Goal: Task Accomplishment & Management: Manage account settings

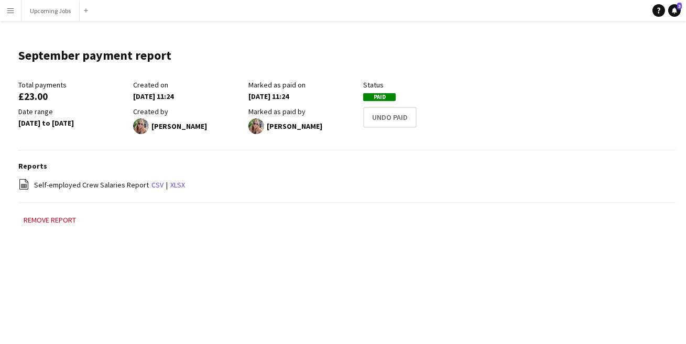
click at [11, 6] on app-icon "Menu" at bounding box center [10, 10] width 8 height 8
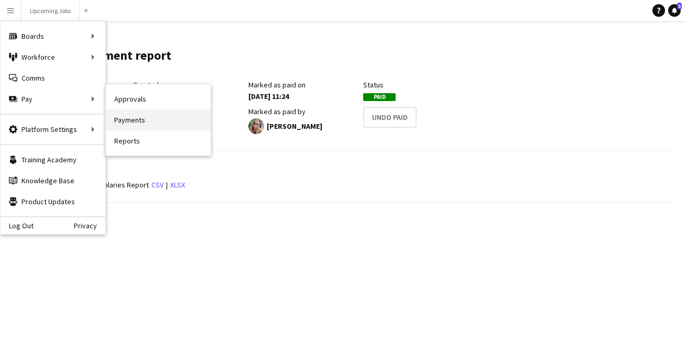
click at [126, 119] on link "Payments" at bounding box center [158, 120] width 105 height 21
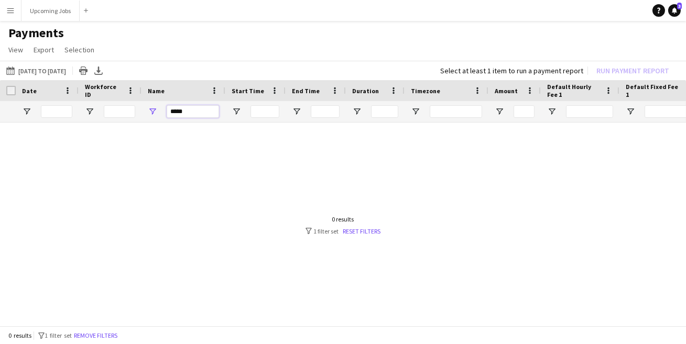
drag, startPoint x: 194, startPoint y: 114, endPoint x: 145, endPoint y: 114, distance: 48.7
click at [145, 114] on div "*****" at bounding box center [183, 111] width 84 height 21
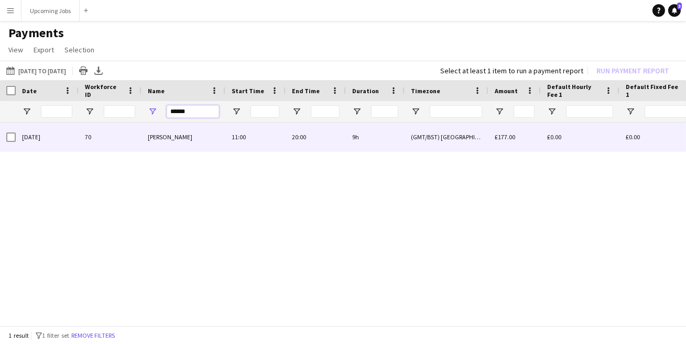
type input "******"
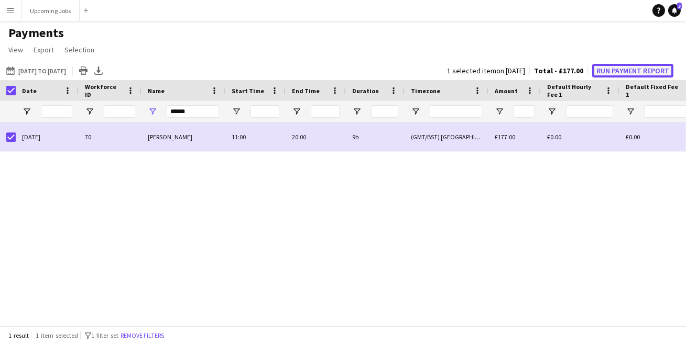
click at [621, 67] on button "Run Payment Report" at bounding box center [632, 71] width 81 height 14
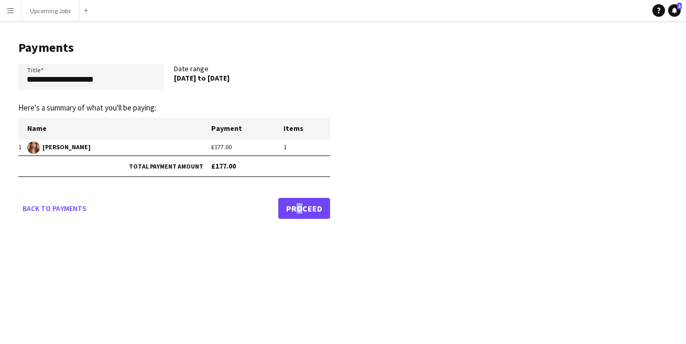
click at [295, 209] on link "Proceed" at bounding box center [304, 208] width 52 height 21
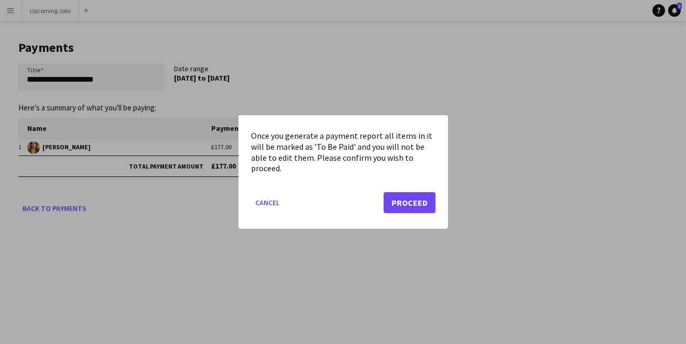
click at [411, 190] on mat-dialog-actions "Cancel Proceed" at bounding box center [343, 206] width 184 height 45
click at [413, 205] on button "Proceed" at bounding box center [410, 202] width 52 height 21
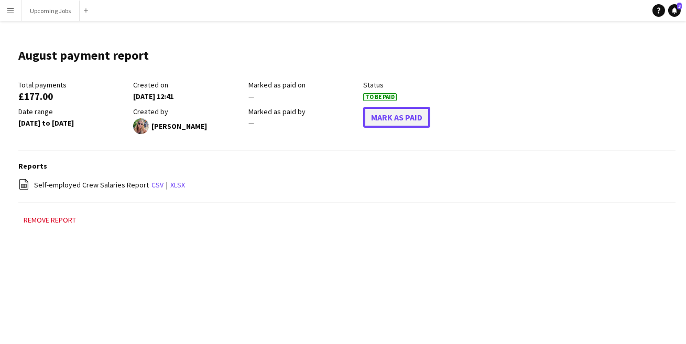
click at [375, 116] on button "Mark As Paid" at bounding box center [396, 117] width 67 height 21
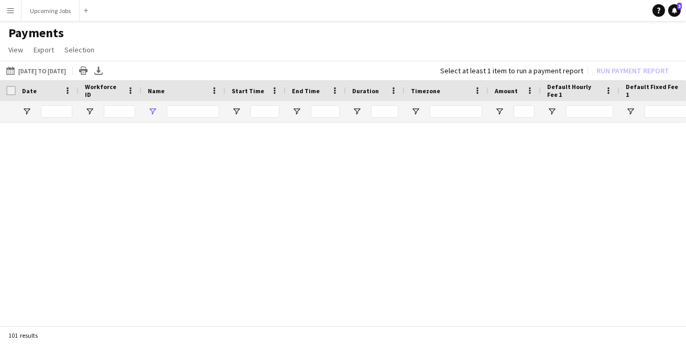
type input "******"
click at [191, 111] on input "******" at bounding box center [193, 111] width 52 height 13
click at [193, 111] on input "******" at bounding box center [193, 111] width 52 height 13
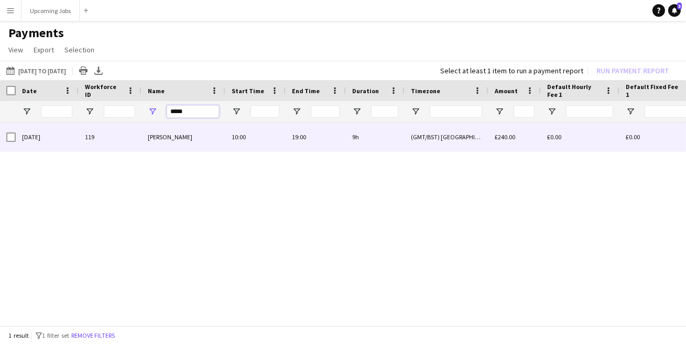
type input "*****"
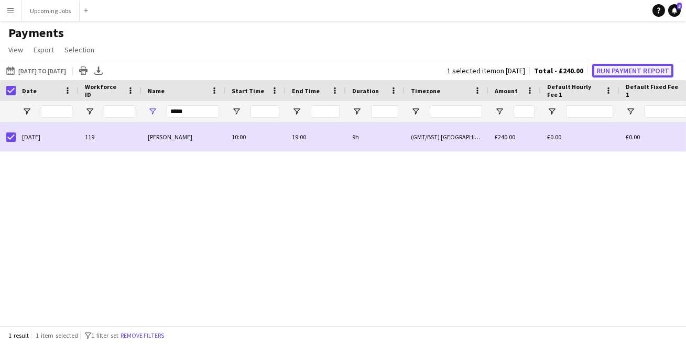
click at [622, 73] on button "Run Payment Report" at bounding box center [632, 71] width 81 height 14
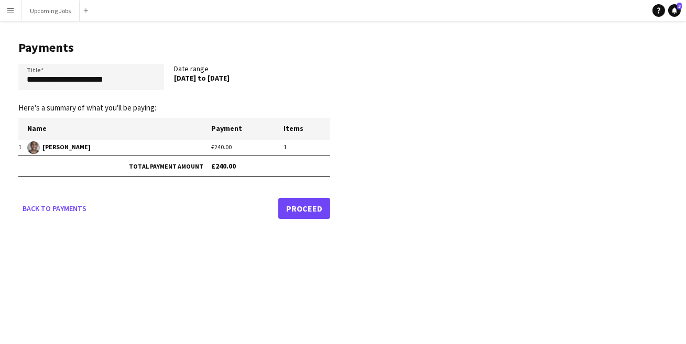
click at [297, 204] on link "Proceed" at bounding box center [304, 208] width 52 height 21
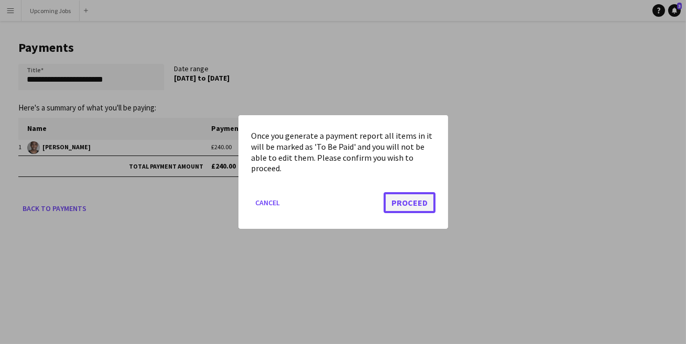
click at [399, 198] on button "Proceed" at bounding box center [410, 202] width 52 height 21
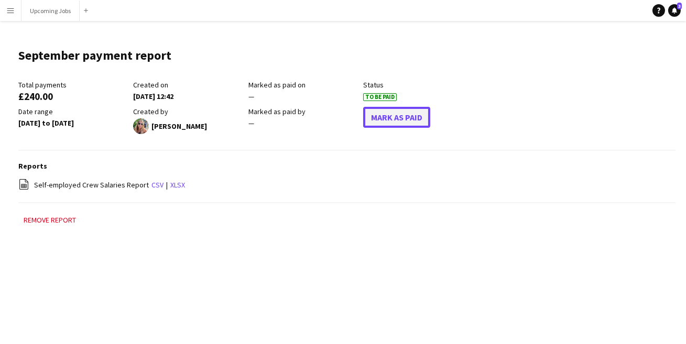
click at [397, 122] on button "Mark As Paid" at bounding box center [396, 117] width 67 height 21
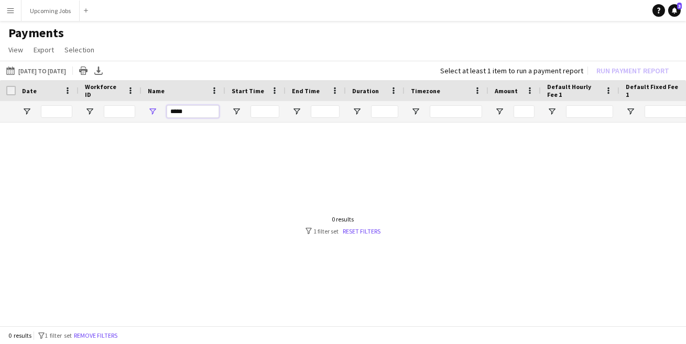
click at [186, 112] on input "*****" at bounding box center [193, 111] width 52 height 13
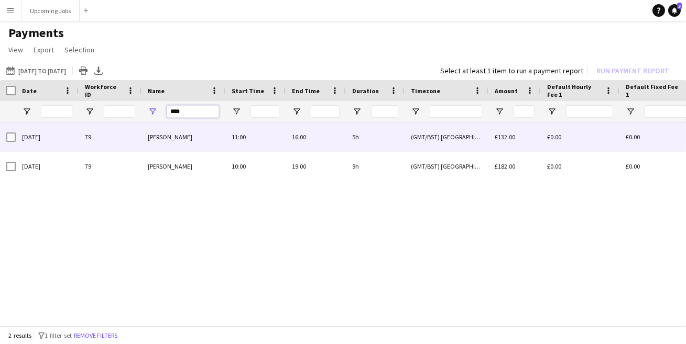
type input "****"
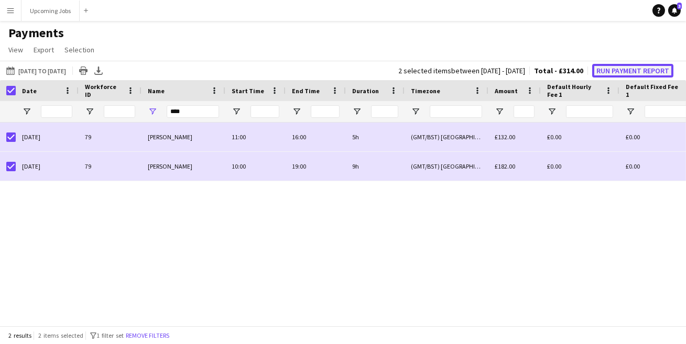
click at [613, 67] on button "Run Payment Report" at bounding box center [632, 71] width 81 height 14
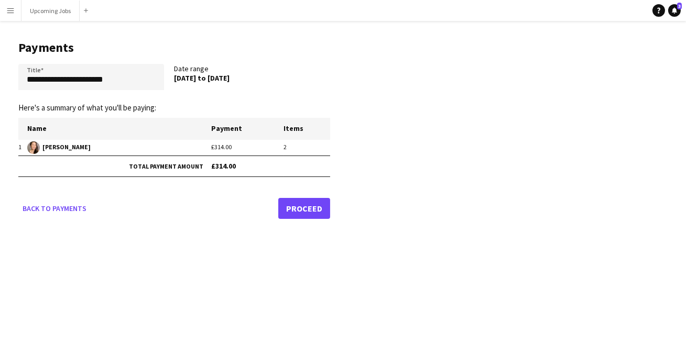
click at [316, 211] on link "Proceed" at bounding box center [304, 208] width 52 height 21
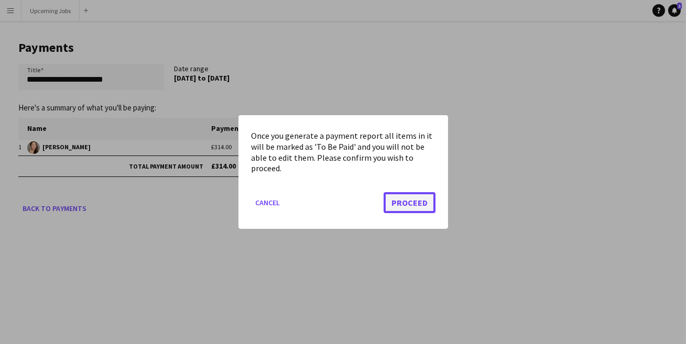
click at [406, 193] on button "Proceed" at bounding box center [410, 202] width 52 height 21
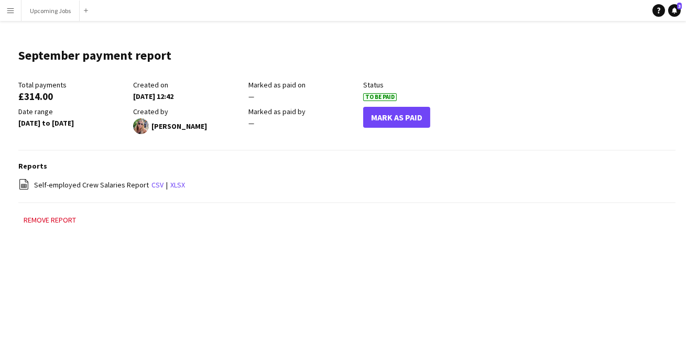
click at [400, 132] on div "Mark As Paid" at bounding box center [420, 120] width 115 height 27
click at [400, 116] on button "Mark As Paid" at bounding box center [396, 117] width 67 height 21
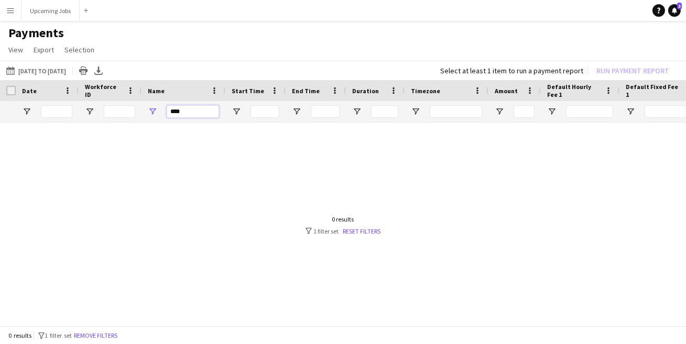
drag, startPoint x: 193, startPoint y: 106, endPoint x: 139, endPoint y: 106, distance: 53.4
click at [165, 106] on div "****" at bounding box center [183, 111] width 84 height 21
click at [188, 109] on input "****" at bounding box center [193, 111] width 52 height 13
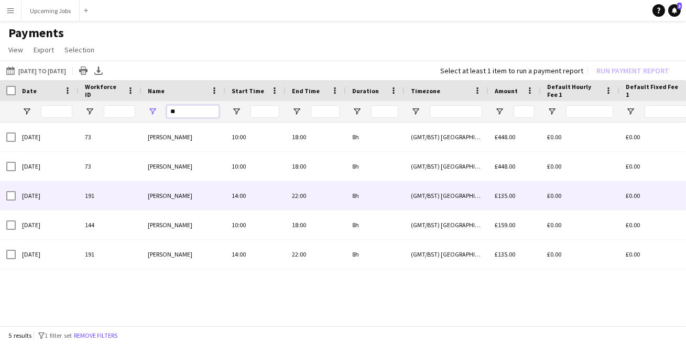
type input "**"
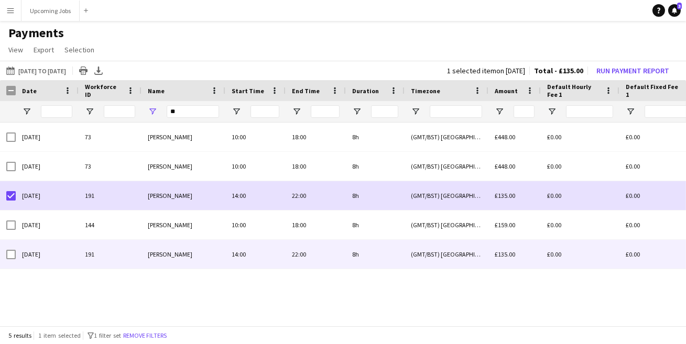
click at [8, 259] on div at bounding box center [10, 254] width 9 height 29
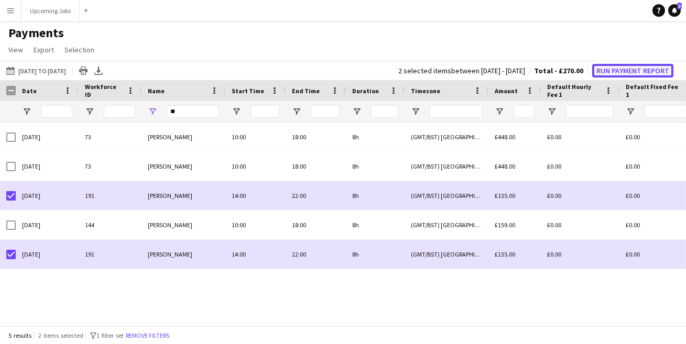
click at [622, 64] on button "Run Payment Report" at bounding box center [632, 71] width 81 height 14
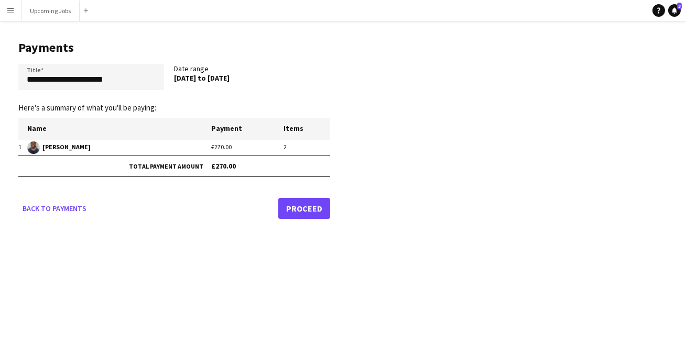
click at [292, 206] on link "Proceed" at bounding box center [304, 208] width 52 height 21
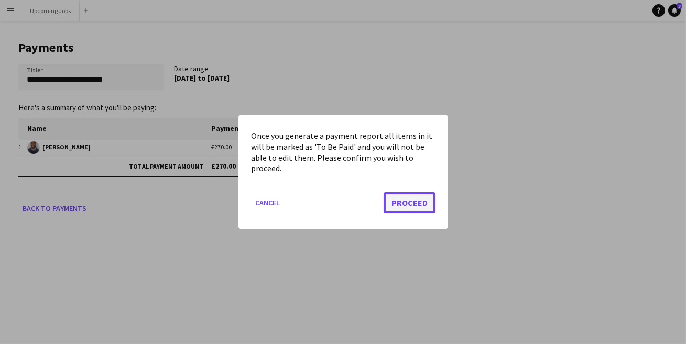
click at [421, 196] on button "Proceed" at bounding box center [410, 202] width 52 height 21
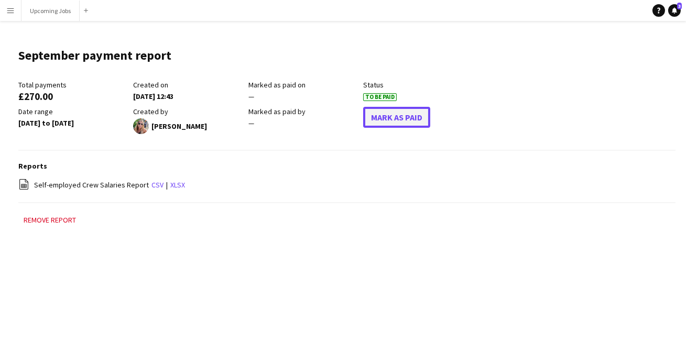
click at [405, 125] on button "Mark As Paid" at bounding box center [396, 117] width 67 height 21
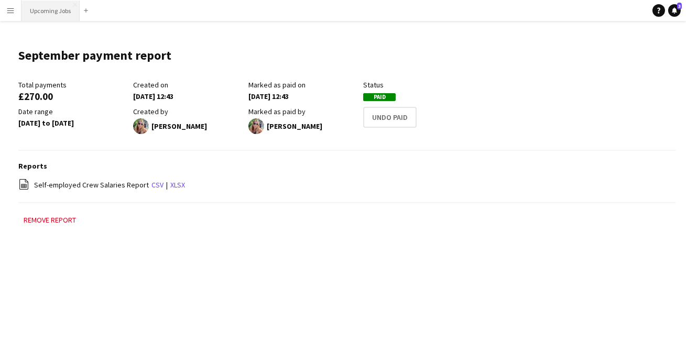
click at [53, 7] on button "Upcoming Jobs Close" at bounding box center [50, 11] width 58 height 20
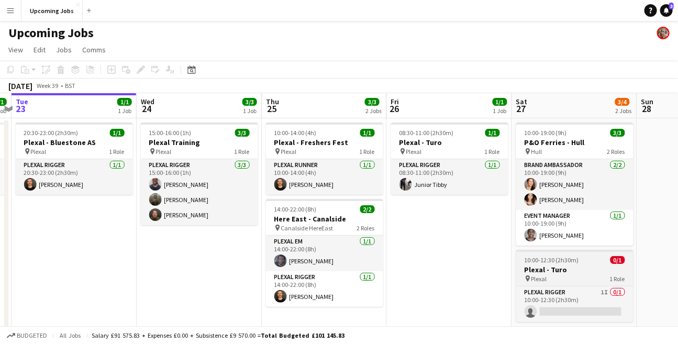
click at [548, 268] on h3 "Plexal - Turo" at bounding box center [575, 269] width 117 height 9
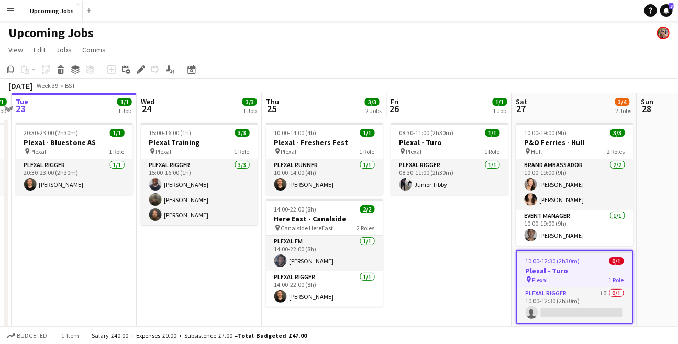
click at [425, 212] on app-date-cell "08:30-11:00 (2h30m) 1/1 Plexal - Turo pin Plexal 1 Role Plexal Rigger [DATE] 08…" at bounding box center [449, 233] width 125 height 230
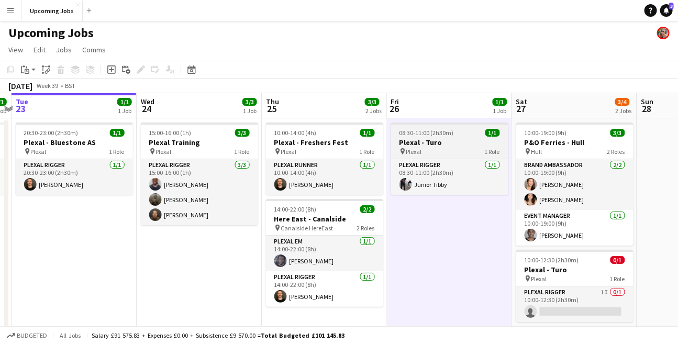
click at [457, 137] on app-job-card "08:30-11:00 (2h30m) 1/1 Plexal - Turo pin Plexal 1 Role Plexal Rigger [DATE] 08…" at bounding box center [449, 159] width 117 height 72
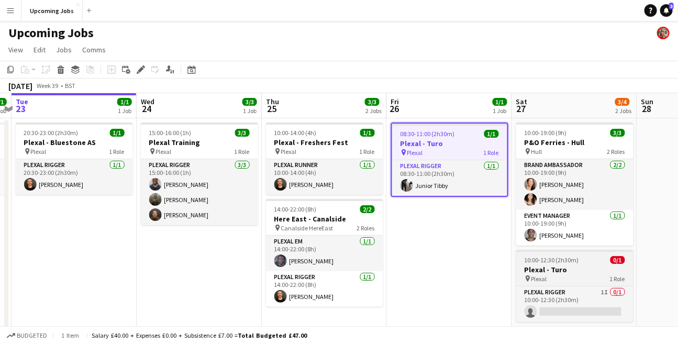
click at [553, 255] on app-job-card "10:00-12:30 (2h30m) 0/1 Plexal - Turo pin Plexal 1 Role Plexal Rigger 1I 0/1 10…" at bounding box center [575, 286] width 117 height 72
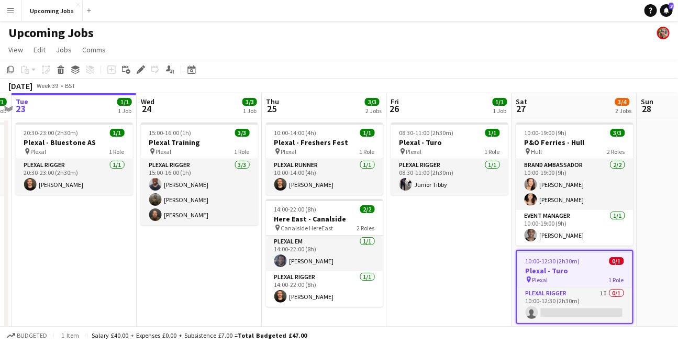
click at [561, 267] on h3 "Plexal - Turo" at bounding box center [575, 270] width 115 height 9
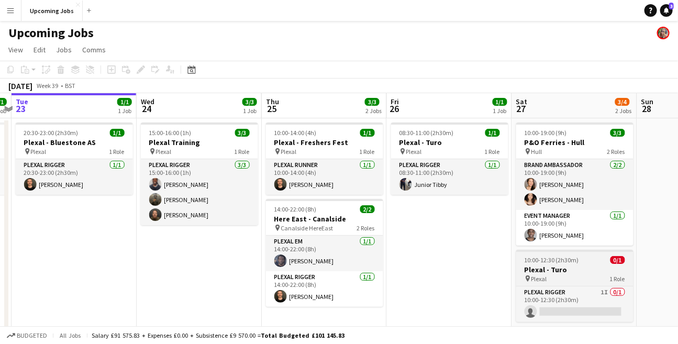
click at [559, 262] on span "10:00-12:30 (2h30m)" at bounding box center [552, 260] width 54 height 8
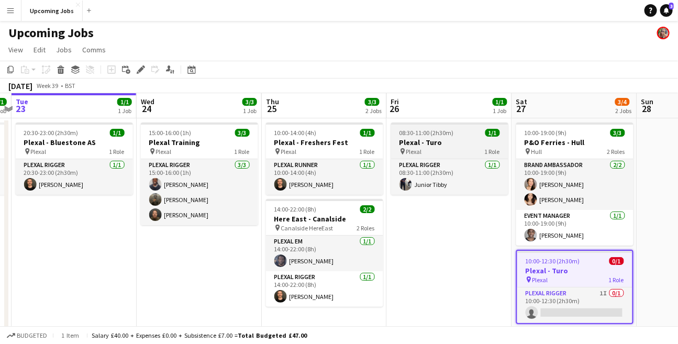
click at [441, 144] on h3 "Plexal - Turo" at bounding box center [449, 142] width 117 height 9
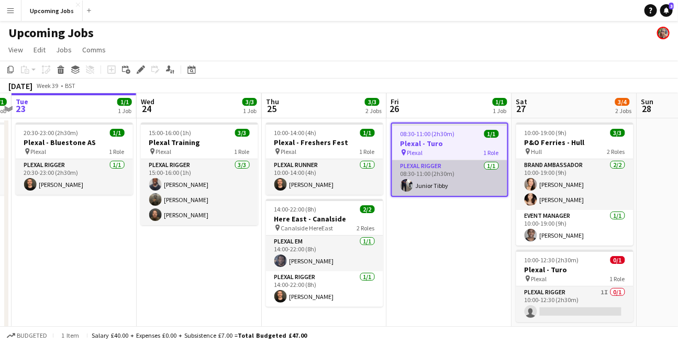
click at [441, 182] on app-card-role "Plexal Rigger [DATE] 08:30-11:00 (2h30m) Junior Tibby" at bounding box center [449, 178] width 115 height 36
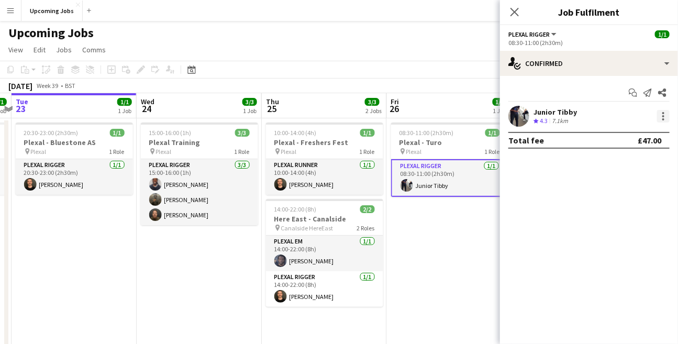
click at [664, 115] on div at bounding box center [664, 116] width 2 height 2
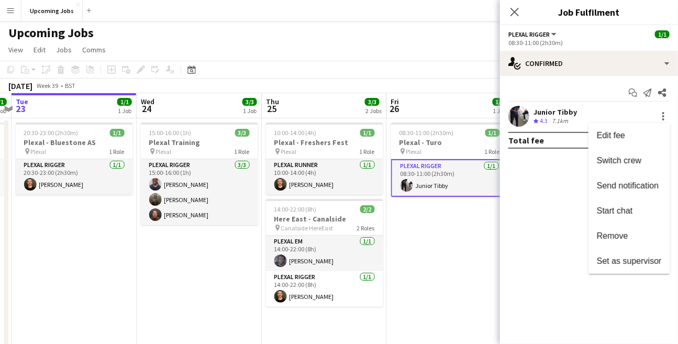
click at [538, 179] on div at bounding box center [339, 172] width 678 height 344
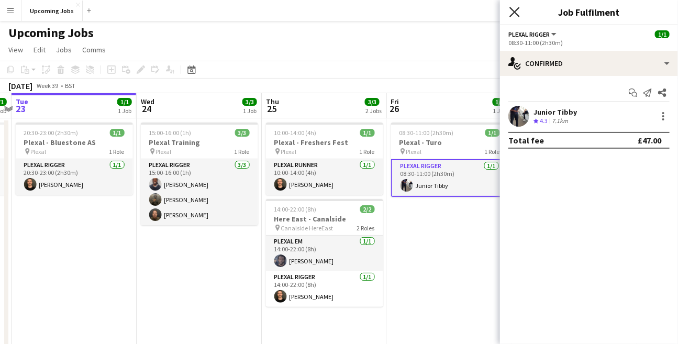
click at [520, 10] on icon "Close pop-in" at bounding box center [515, 12] width 10 height 10
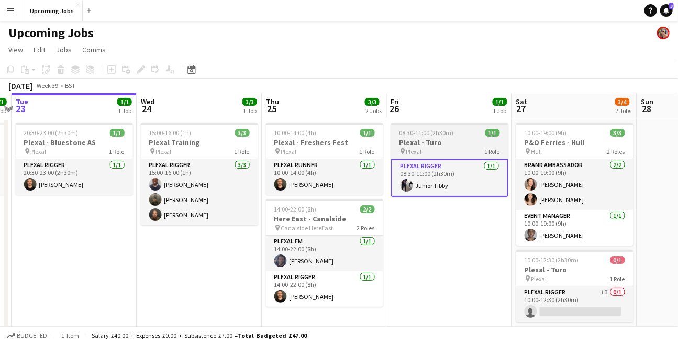
click at [442, 129] on span "08:30-11:00 (2h30m)" at bounding box center [427, 133] width 54 height 8
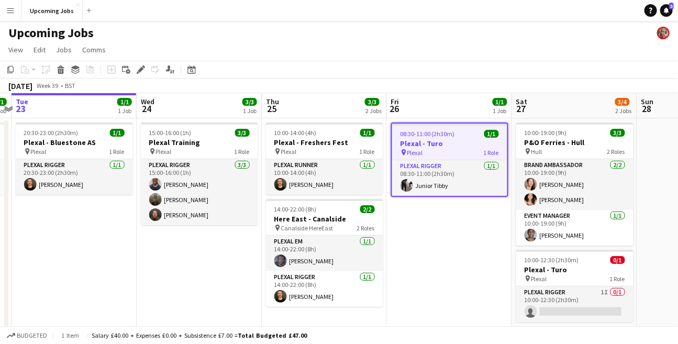
click at [441, 242] on app-date-cell "08:30-11:00 (2h30m) 1/1 Plexal - Turo pin Plexal 1 Role Plexal Rigger [DATE] 08…" at bounding box center [449, 233] width 125 height 230
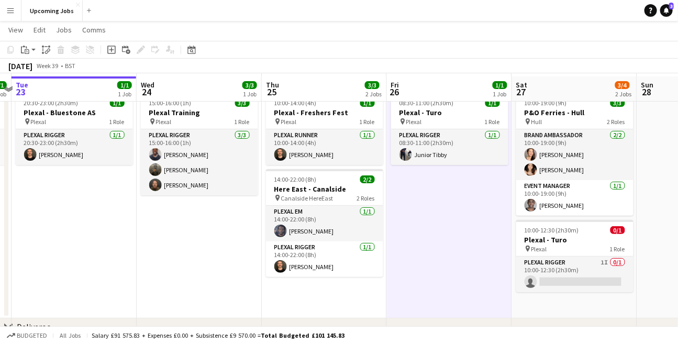
scroll to position [32, 0]
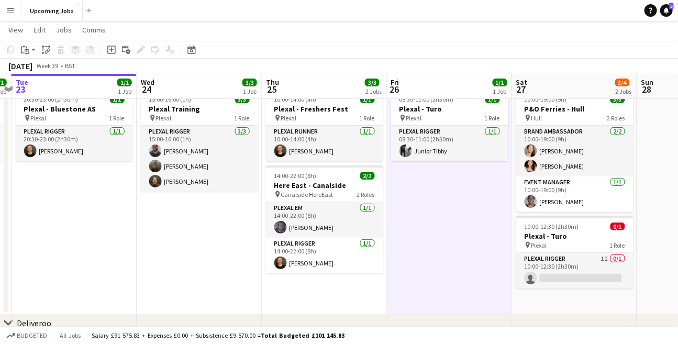
click at [580, 232] on h3 "Plexal - Turo" at bounding box center [575, 236] width 117 height 9
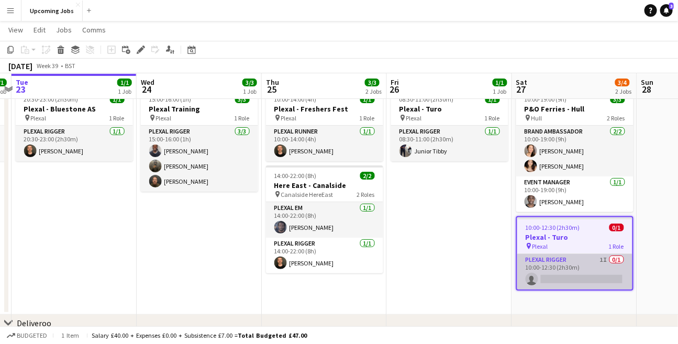
click at [573, 267] on app-card-role "Plexal Rigger 1I 0/1 10:00-12:30 (2h30m) single-neutral-actions" at bounding box center [575, 272] width 115 height 36
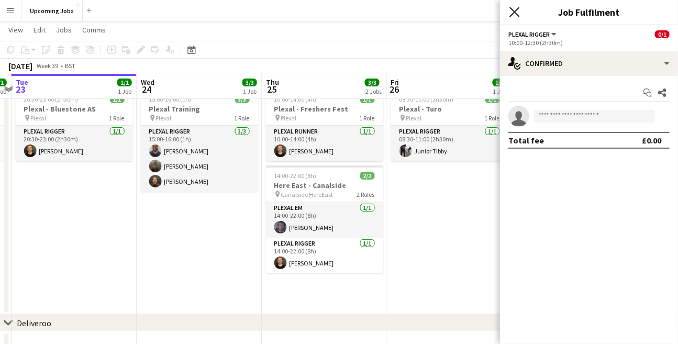
click at [514, 10] on icon at bounding box center [515, 12] width 10 height 10
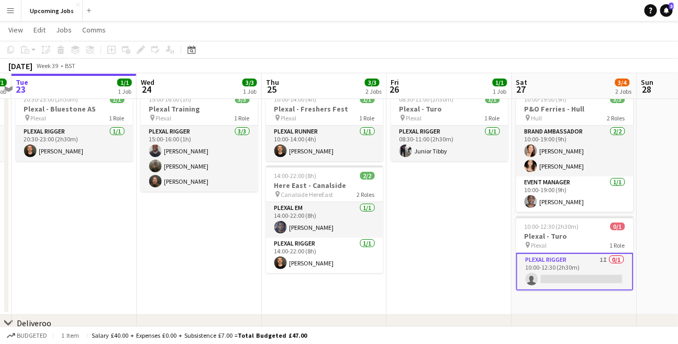
click at [488, 190] on app-date-cell "08:30-11:00 (2h30m) 1/1 Plexal - Turo pin Plexal 1 Role Plexal Rigger [DATE] 08…" at bounding box center [449, 200] width 125 height 230
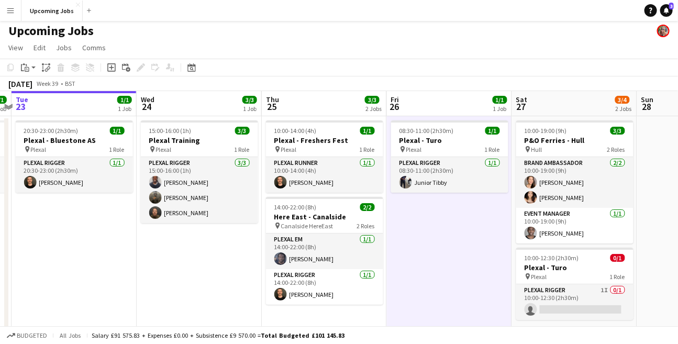
scroll to position [6, 0]
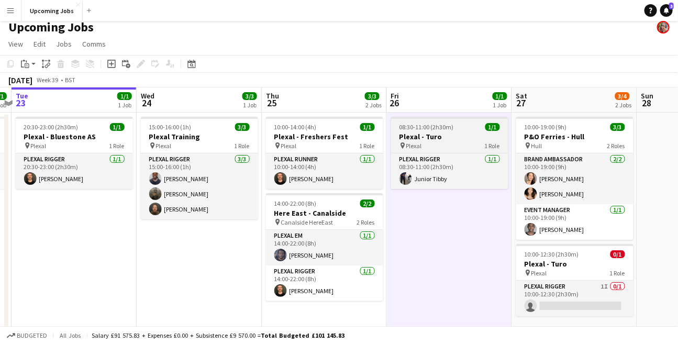
click at [449, 133] on h3 "Plexal - Turo" at bounding box center [449, 136] width 117 height 9
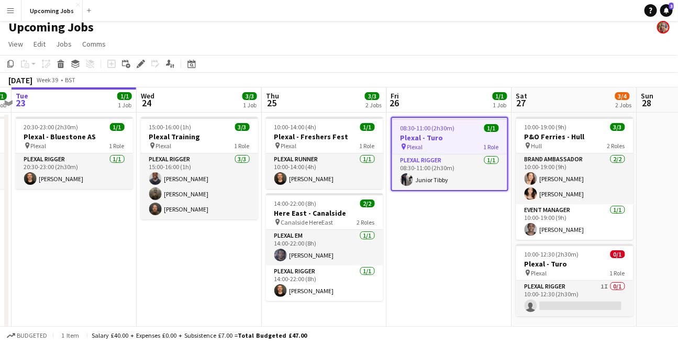
click at [465, 92] on app-board-header-date "Fri 26 1/1 1 Job" at bounding box center [449, 99] width 125 height 25
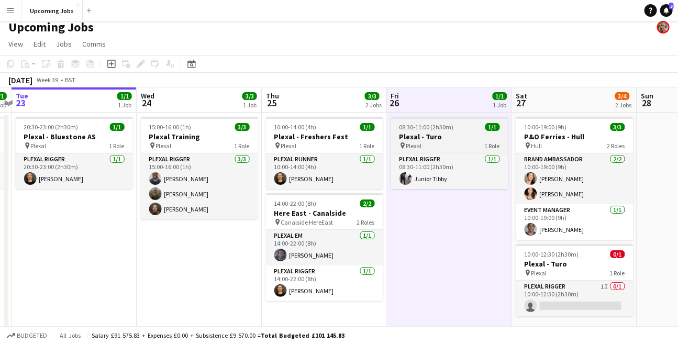
click at [459, 130] on div "08:30-11:00 (2h30m) 1/1" at bounding box center [449, 127] width 117 height 8
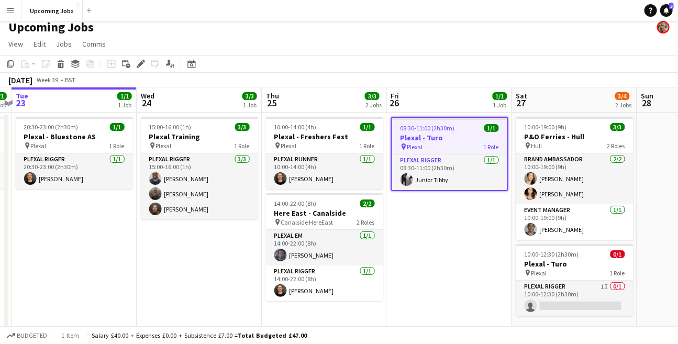
click at [470, 223] on app-date-cell "08:30-11:00 (2h30m) 1/1 Plexal - Turo pin Plexal 1 Role Plexal Rigger [DATE] 08…" at bounding box center [449, 228] width 125 height 230
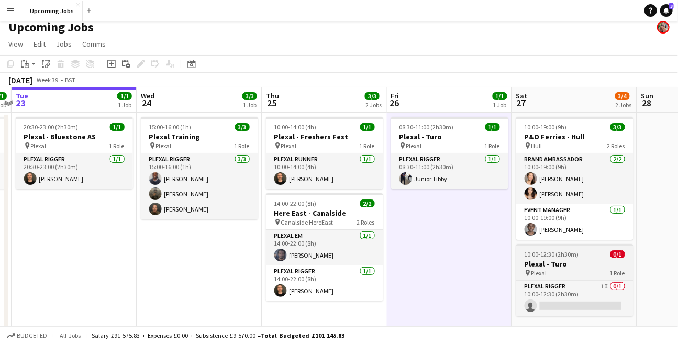
click at [565, 254] on span "10:00-12:30 (2h30m)" at bounding box center [552, 254] width 54 height 8
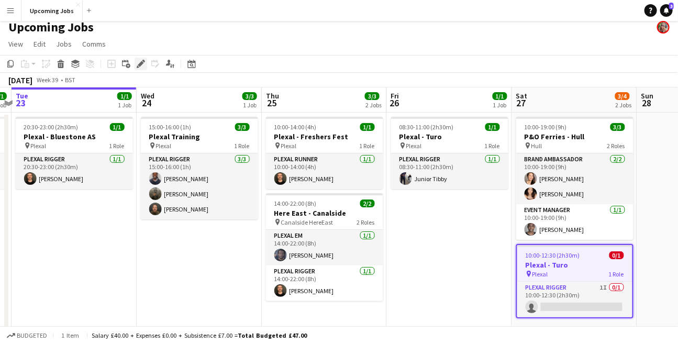
click at [141, 64] on icon at bounding box center [141, 64] width 6 height 6
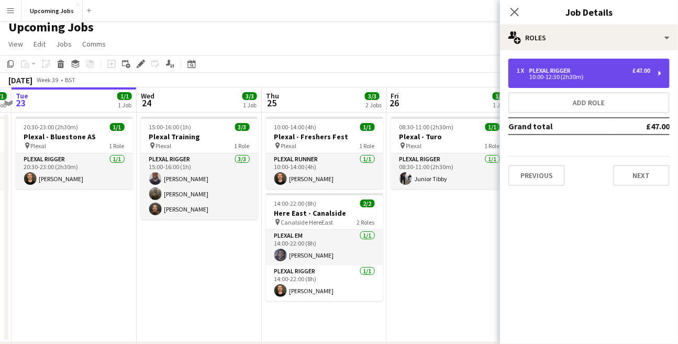
click at [552, 74] on div "10:00-12:30 (2h30m)" at bounding box center [584, 76] width 134 height 5
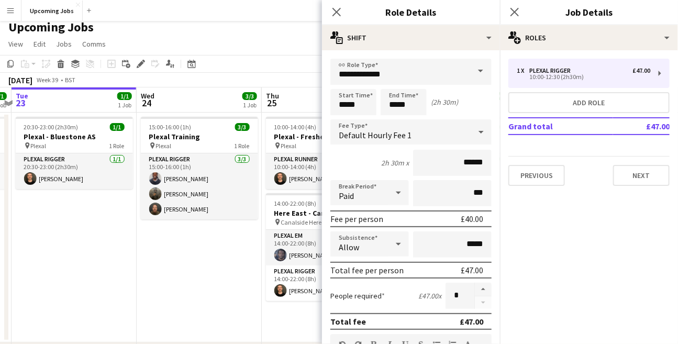
click at [301, 27] on div "Upcoming Jobs" at bounding box center [339, 25] width 678 height 20
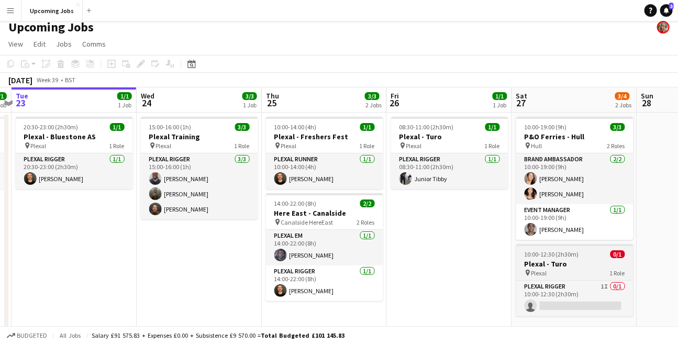
click at [553, 259] on h3 "Plexal - Turo" at bounding box center [575, 263] width 117 height 9
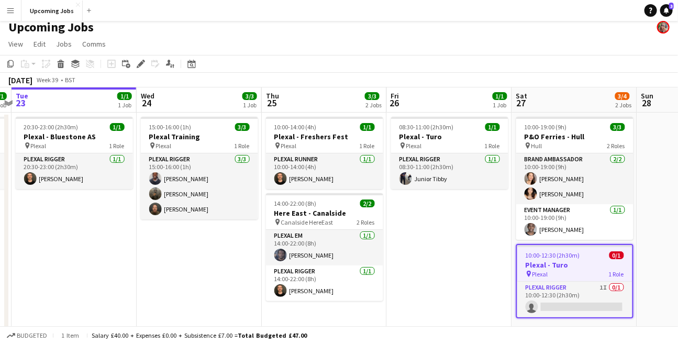
click at [547, 262] on h3 "Plexal - Turo" at bounding box center [575, 264] width 115 height 9
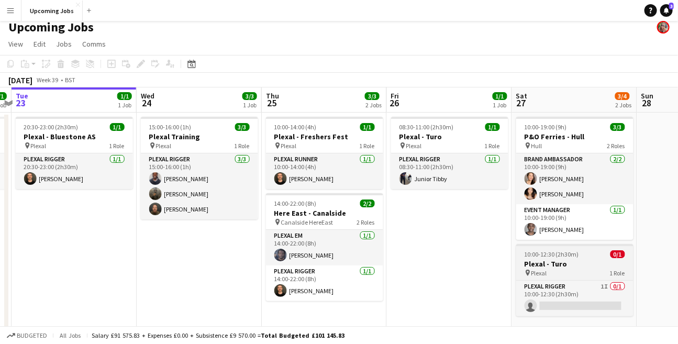
click at [550, 254] on span "10:00-12:30 (2h30m)" at bounding box center [552, 254] width 54 height 8
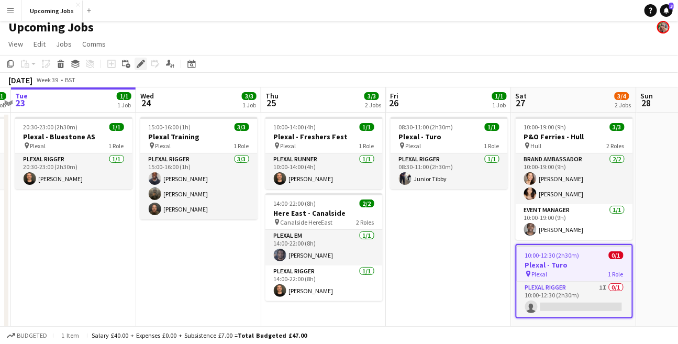
click at [138, 62] on icon "Edit" at bounding box center [141, 64] width 8 height 8
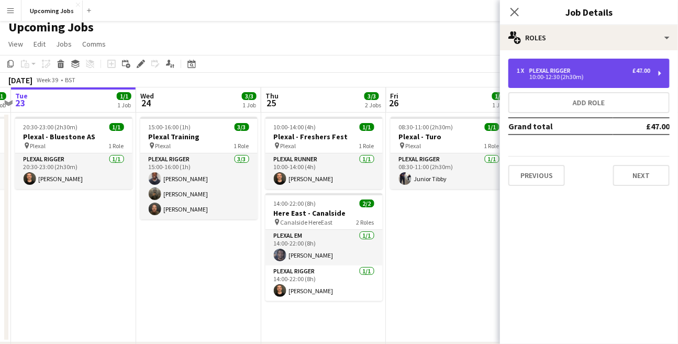
click at [578, 68] on div "1 x Plexal Rigger £47.00" at bounding box center [584, 70] width 134 height 7
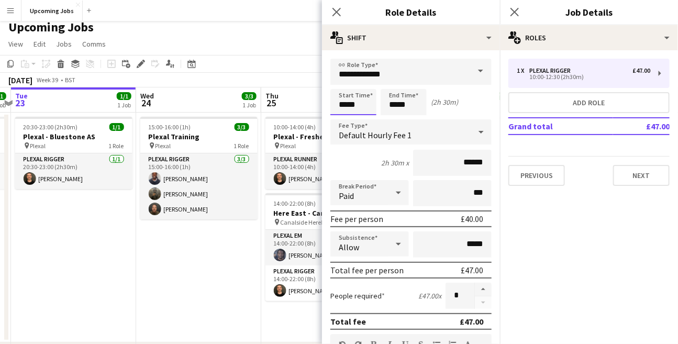
click at [343, 107] on input "*****" at bounding box center [354, 102] width 46 height 26
click at [346, 117] on div at bounding box center [343, 120] width 21 height 10
type input "*****"
click at [346, 117] on div at bounding box center [343, 120] width 21 height 10
click at [393, 102] on input "*****" at bounding box center [404, 102] width 46 height 26
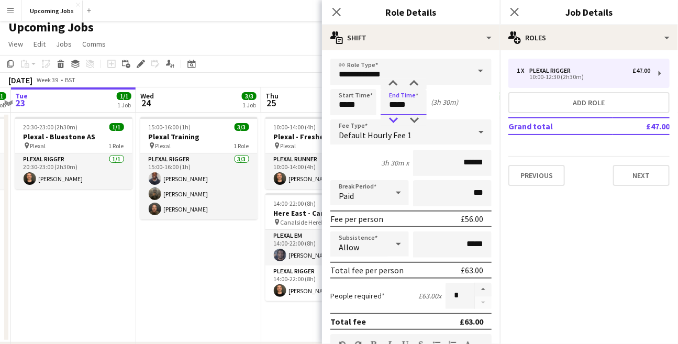
click at [395, 117] on div at bounding box center [393, 120] width 21 height 10
type input "*****"
click at [392, 115] on div at bounding box center [393, 120] width 21 height 10
click at [467, 100] on div "Start Time ***** End Time ***** (2h 30m)" at bounding box center [411, 102] width 161 height 26
click at [334, 9] on icon at bounding box center [337, 12] width 10 height 10
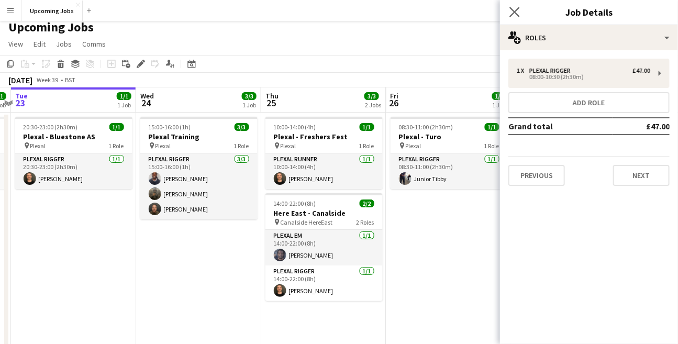
click at [509, 9] on app-icon "Close pop-in" at bounding box center [515, 12] width 15 height 15
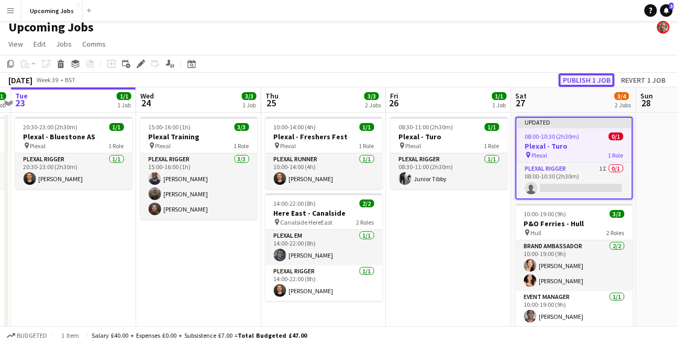
click at [586, 78] on button "Publish 1 job" at bounding box center [587, 80] width 56 height 14
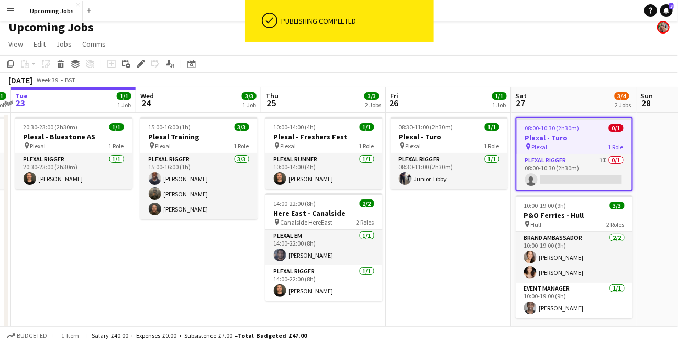
click at [490, 224] on app-date-cell "08:30-11:00 (2h30m) 1/1 Plexal - Turo pin Plexal 1 Role Plexal Rigger [DATE] 08…" at bounding box center [449, 230] width 125 height 235
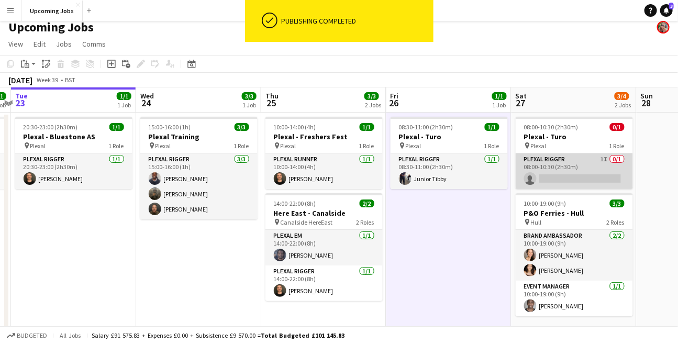
click at [559, 178] on app-card-role "Plexal Rigger 1I 0/1 08:00-10:30 (2h30m) single-neutral-actions" at bounding box center [574, 172] width 117 height 36
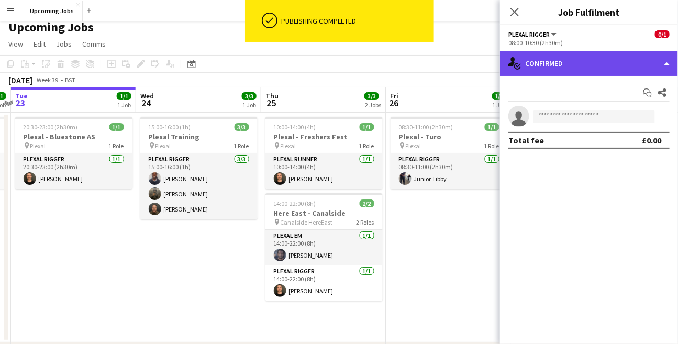
click at [533, 58] on div "single-neutral-actions-check-2 Confirmed" at bounding box center [589, 63] width 178 height 25
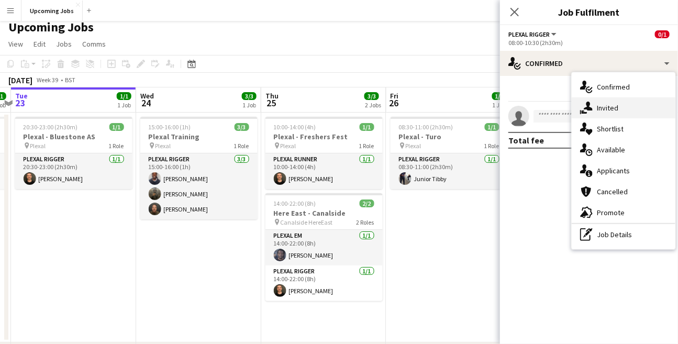
click at [605, 104] on span "Invited" at bounding box center [607, 107] width 21 height 9
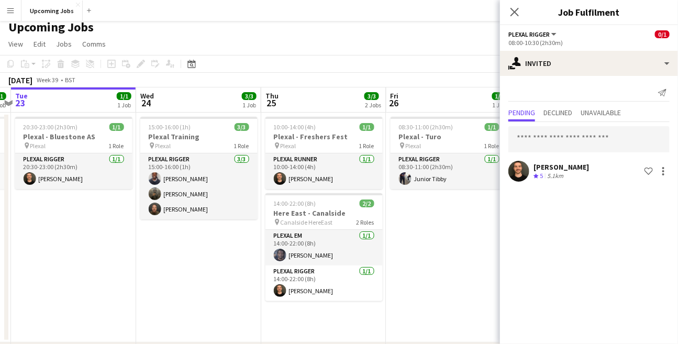
click at [436, 73] on div "[DATE] Week 39 • BST" at bounding box center [339, 80] width 678 height 15
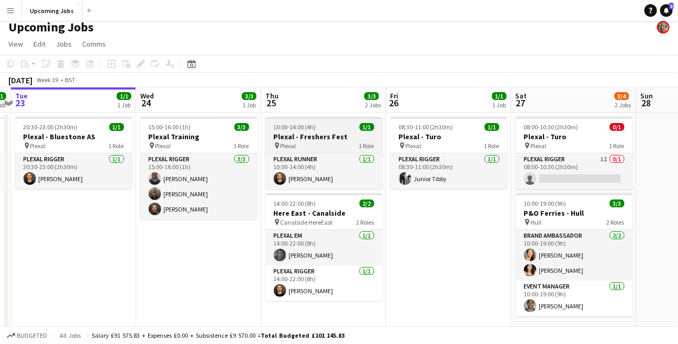
click at [308, 136] on h3 "Plexal - Freshers Fest" at bounding box center [324, 136] width 117 height 9
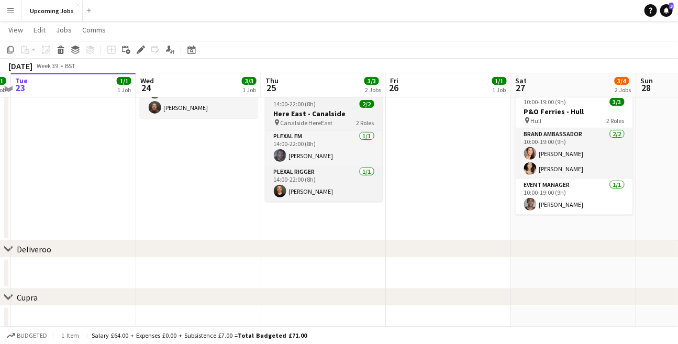
scroll to position [0, 0]
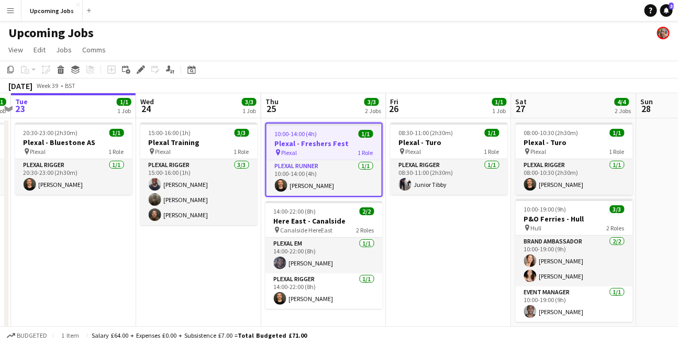
click at [435, 245] on app-date-cell "08:30-11:00 (2h30m) 1/1 Plexal - Turo pin Plexal 1 Role Plexal Rigger [DATE] 08…" at bounding box center [449, 233] width 125 height 230
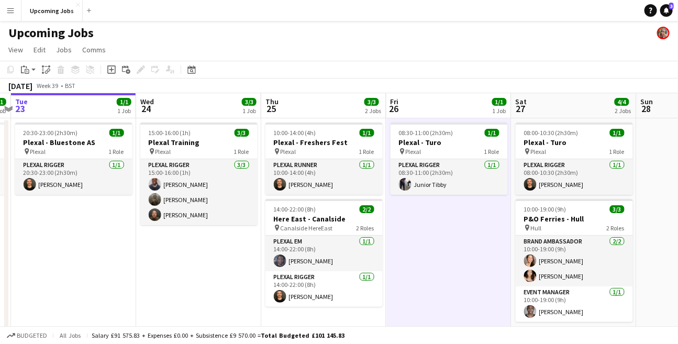
scroll to position [0, 364]
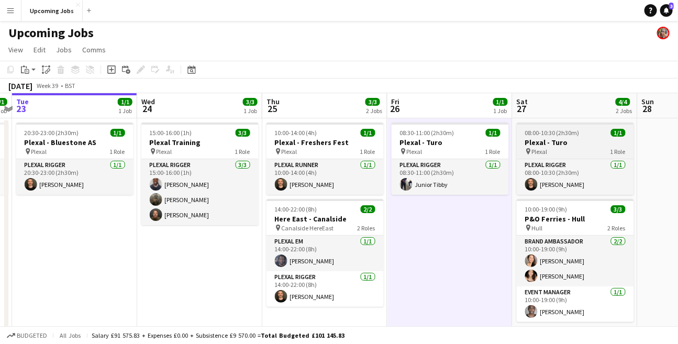
click at [562, 143] on h3 "Plexal - Turo" at bounding box center [575, 142] width 117 height 9
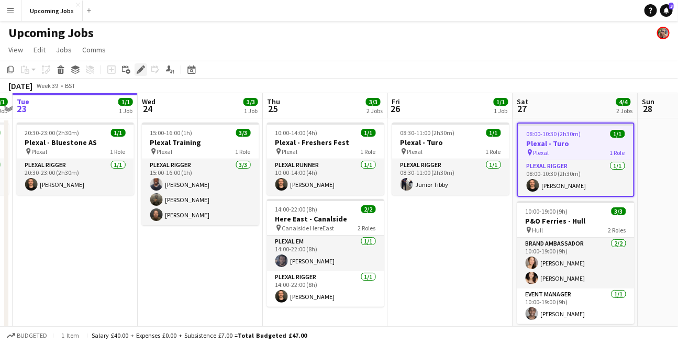
click at [137, 68] on icon "Edit" at bounding box center [141, 69] width 8 height 8
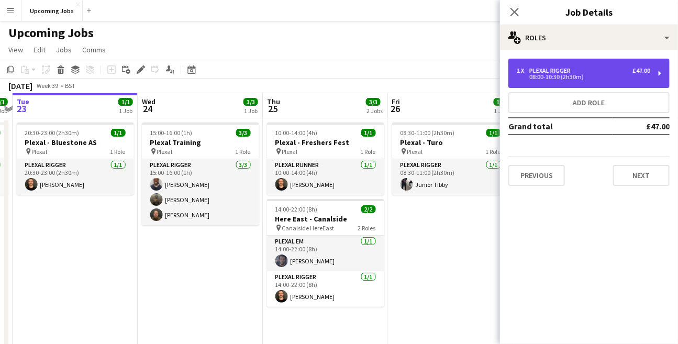
click at [538, 69] on div "Plexal Rigger" at bounding box center [553, 70] width 46 height 7
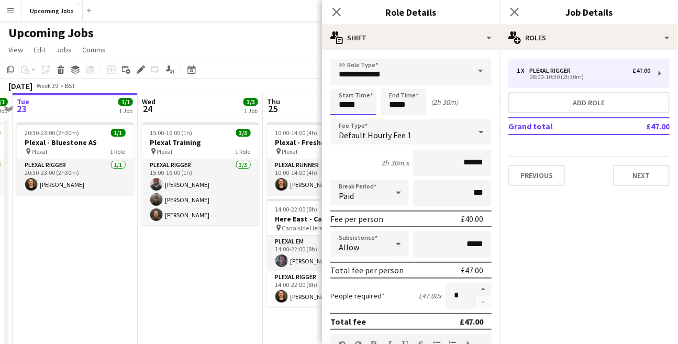
click at [344, 108] on input "*****" at bounding box center [354, 102] width 46 height 26
click at [366, 82] on div at bounding box center [364, 84] width 21 height 10
type input "*****"
click at [366, 82] on div at bounding box center [364, 84] width 21 height 10
click at [407, 110] on input "*****" at bounding box center [404, 102] width 46 height 26
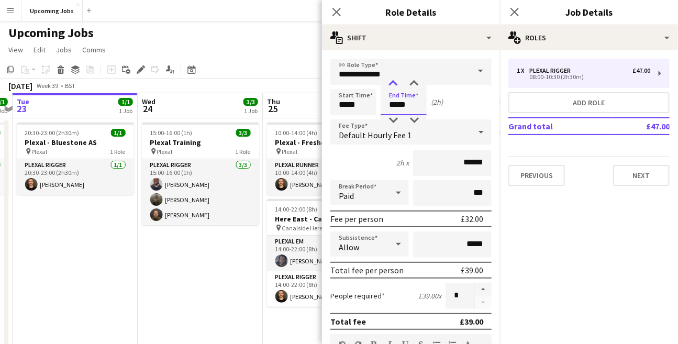
click at [395, 83] on div at bounding box center [393, 84] width 21 height 10
click at [414, 115] on div at bounding box center [414, 120] width 21 height 10
type input "*****"
click at [414, 115] on div at bounding box center [414, 120] width 21 height 10
click at [333, 14] on icon "Close pop-in" at bounding box center [337, 12] width 10 height 10
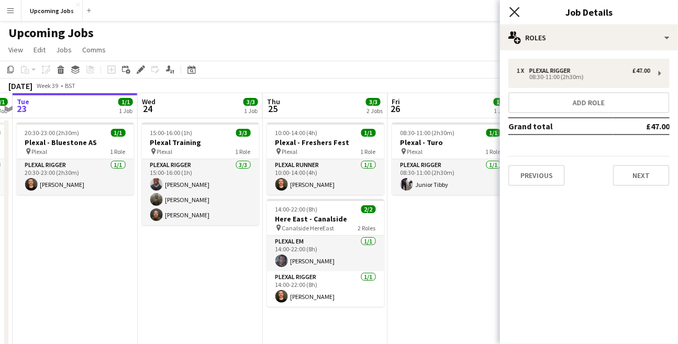
click at [516, 9] on icon "Close pop-in" at bounding box center [515, 12] width 10 height 10
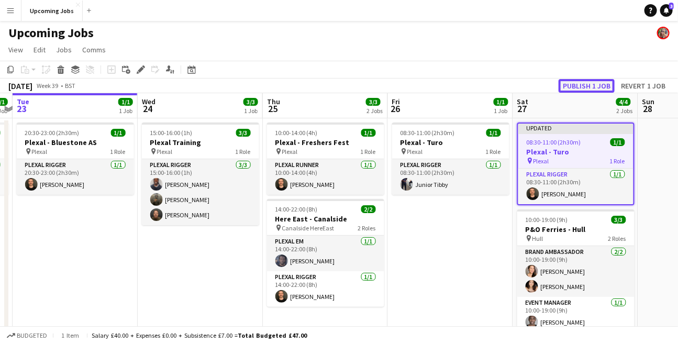
click at [585, 87] on button "Publish 1 job" at bounding box center [587, 86] width 56 height 14
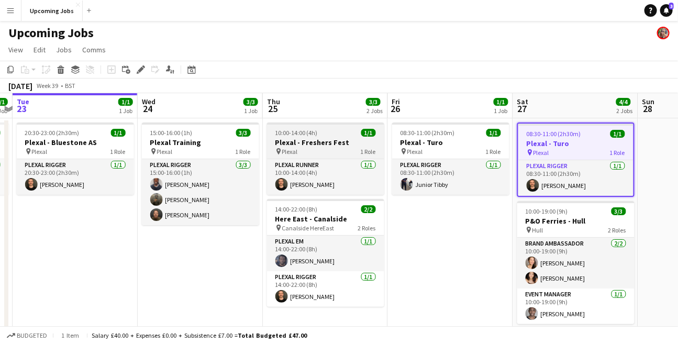
click at [316, 155] on div "pin Plexal 1 Role" at bounding box center [325, 151] width 117 height 8
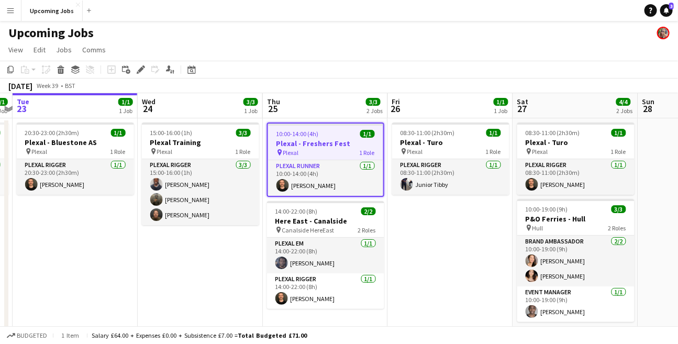
click at [316, 146] on h3 "Plexal - Freshers Fest" at bounding box center [325, 143] width 115 height 9
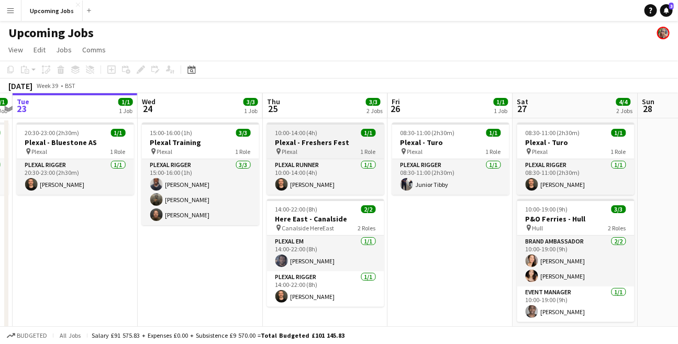
click at [316, 146] on h3 "Plexal - Freshers Fest" at bounding box center [325, 142] width 117 height 9
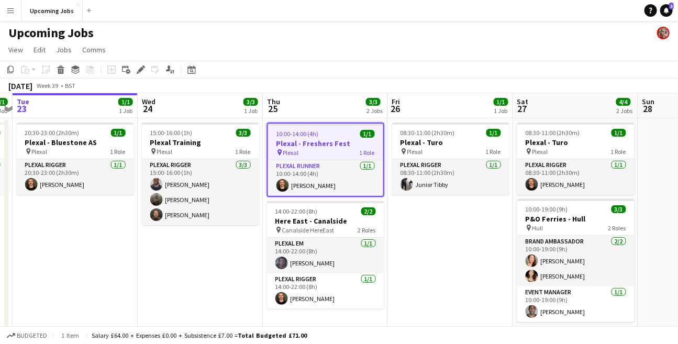
click at [316, 146] on h3 "Plexal - Freshers Fest" at bounding box center [325, 143] width 115 height 9
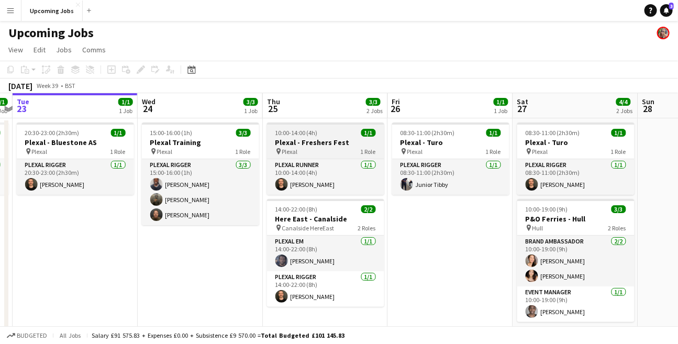
click at [316, 146] on h3 "Plexal - Freshers Fest" at bounding box center [325, 142] width 117 height 9
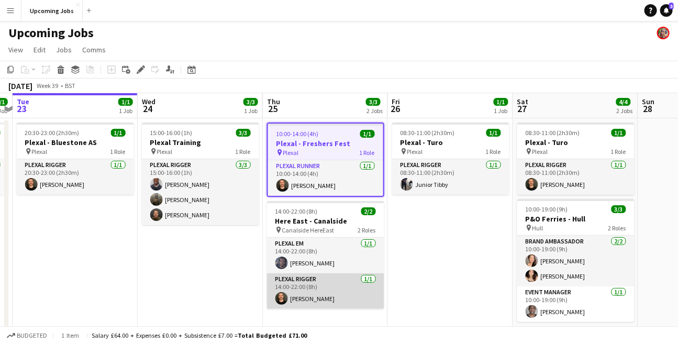
click at [295, 299] on app-card-role "Plexal Rigger [DATE] 14:00-22:00 (8h) [PERSON_NAME]" at bounding box center [325, 291] width 117 height 36
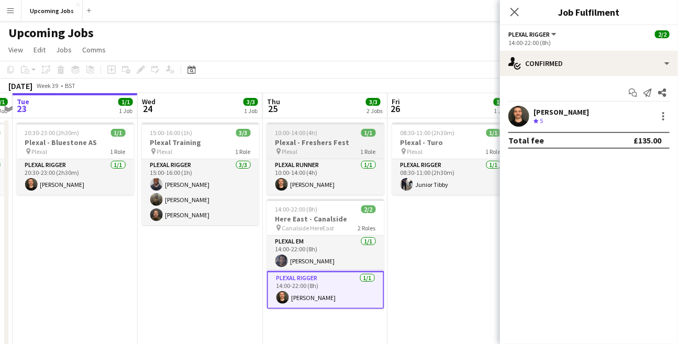
click at [314, 146] on h3 "Plexal - Freshers Fest" at bounding box center [325, 142] width 117 height 9
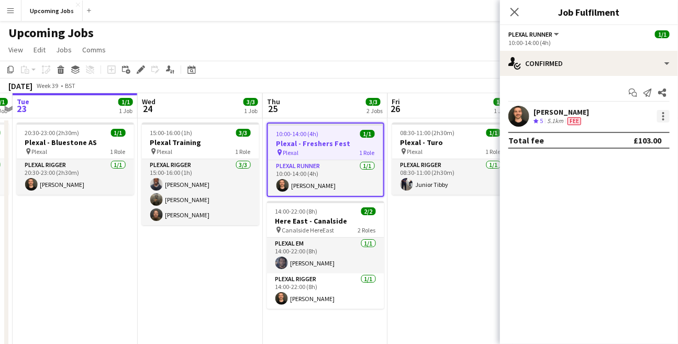
click at [662, 116] on div at bounding box center [664, 116] width 13 height 13
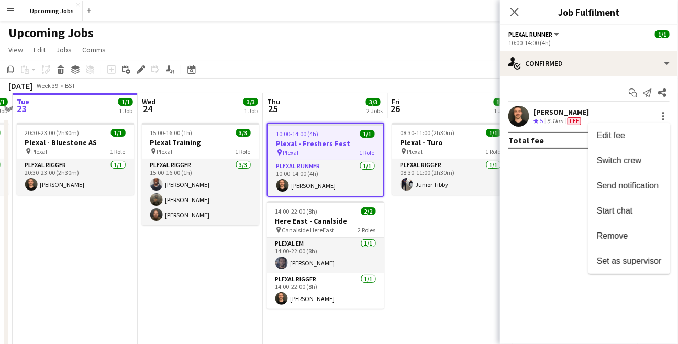
click at [562, 121] on div at bounding box center [339, 172] width 678 height 344
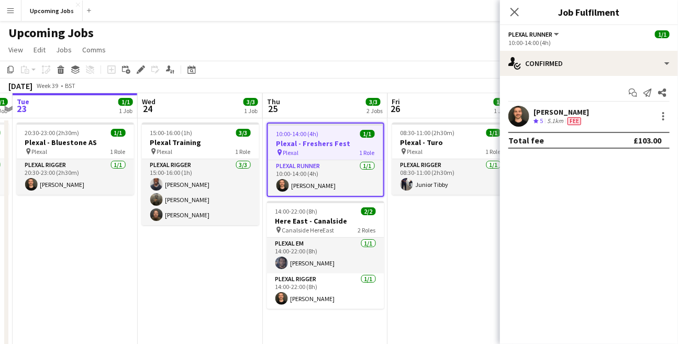
click at [555, 112] on div "[PERSON_NAME]" at bounding box center [562, 111] width 56 height 9
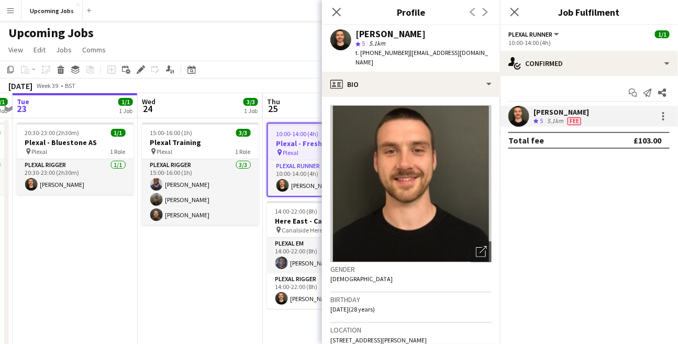
click at [313, 56] on app-page-menu "View Day view expanded Day view collapsed Month view Date picker Jump to [DATE]…" at bounding box center [339, 51] width 678 height 20
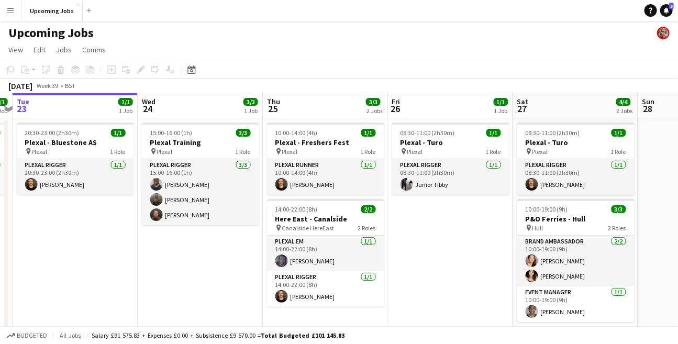
click at [416, 62] on app-toolbar "Copy Paste Paste Command V Paste with crew Command Shift V Paste linked Job [GE…" at bounding box center [339, 70] width 678 height 18
